Goal: Task Accomplishment & Management: Manage account settings

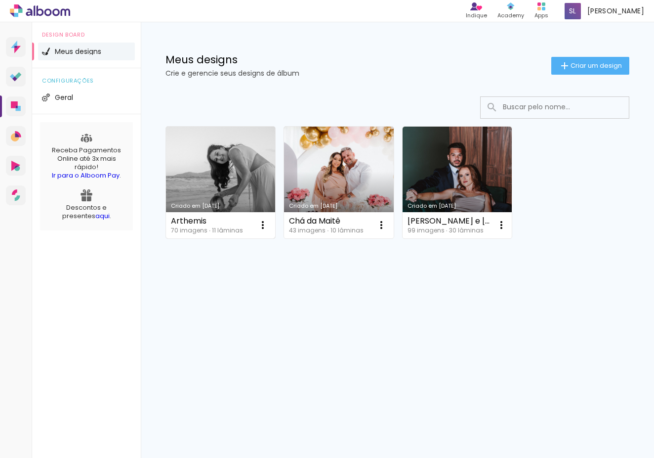
click at [230, 167] on link "Criado em [DATE]" at bounding box center [220, 183] width 109 height 112
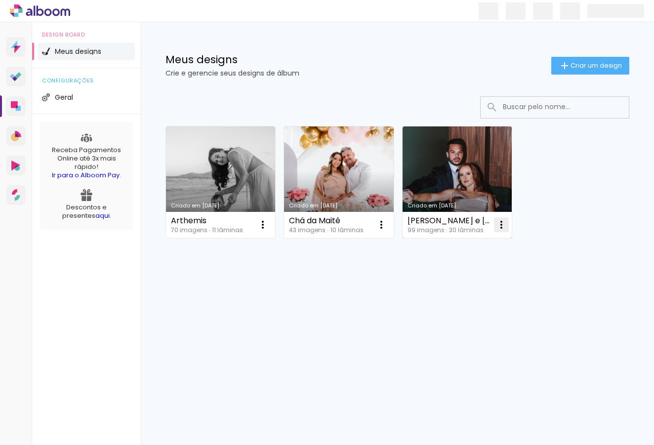
click at [269, 224] on iron-icon at bounding box center [263, 225] width 12 height 12
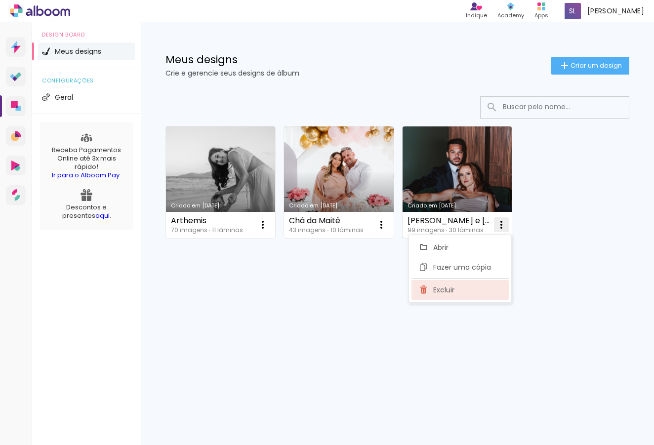
click at [469, 287] on paper-item "Excluir" at bounding box center [460, 290] width 97 height 20
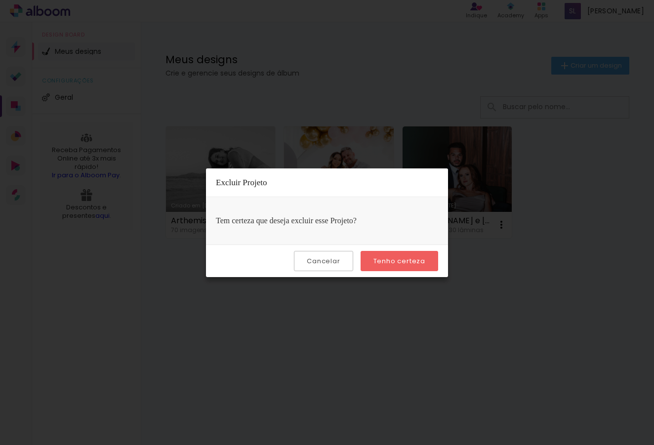
click at [0, 0] on slot "Tenho certeza" at bounding box center [0, 0] width 0 height 0
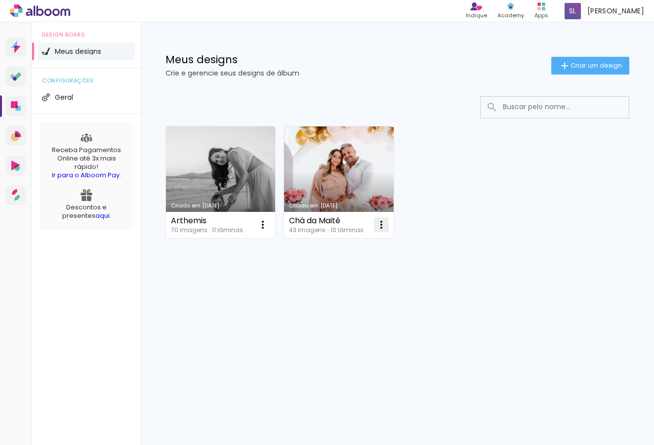
click at [269, 227] on iron-icon at bounding box center [263, 225] width 12 height 12
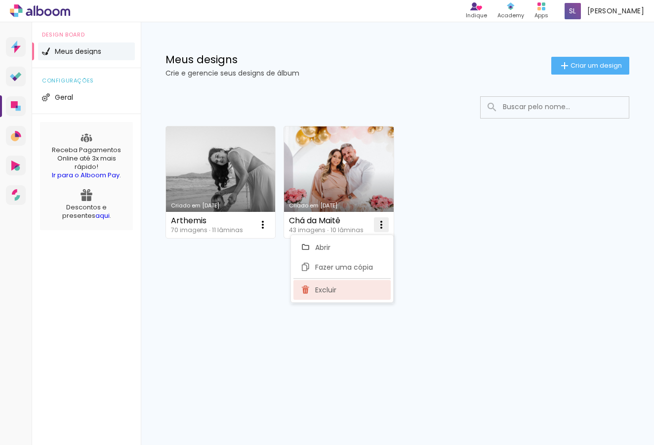
click at [353, 298] on paper-item "Excluir" at bounding box center [342, 290] width 97 height 20
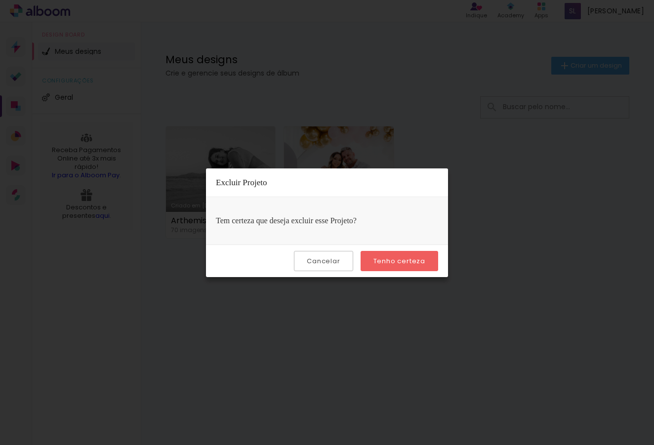
click at [394, 268] on paper-button "Tenho certeza" at bounding box center [400, 261] width 78 height 20
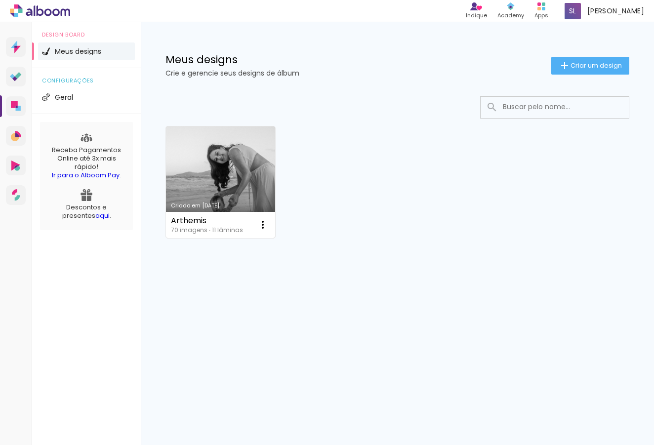
click at [246, 165] on link "Criado em [DATE]" at bounding box center [220, 183] width 109 height 112
